Goal: Transaction & Acquisition: Purchase product/service

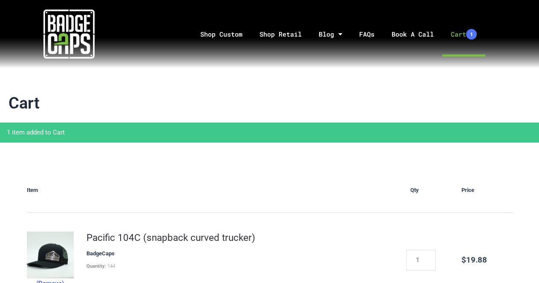
scroll to position [142, 0]
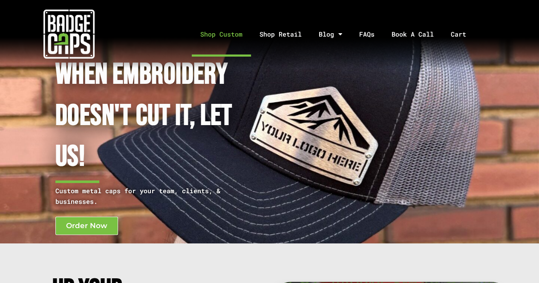
click at [223, 34] on link "Shop Custom" at bounding box center [221, 34] width 59 height 45
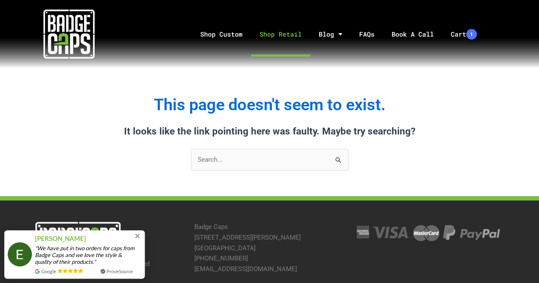
click at [261, 28] on link "Shop Retail" at bounding box center [280, 34] width 59 height 45
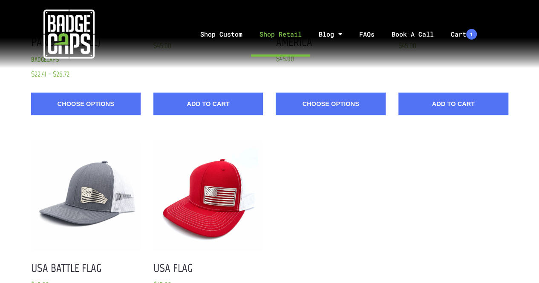
scroll to position [927, 0]
